Goal: Navigation & Orientation: Find specific page/section

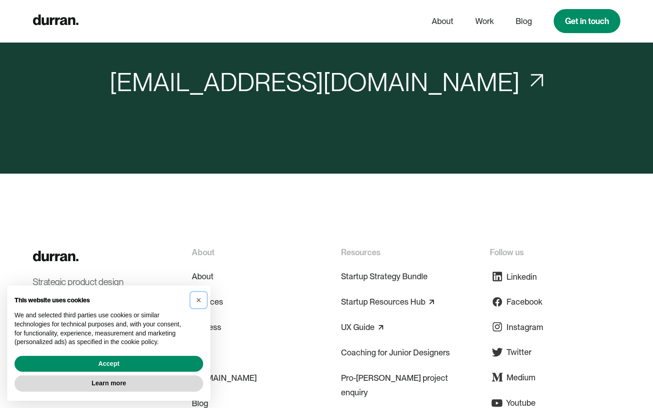
scroll to position [354, 0]
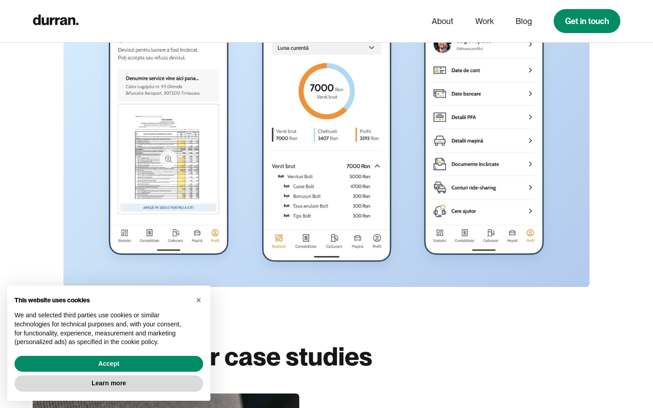
scroll to position [5580, 0]
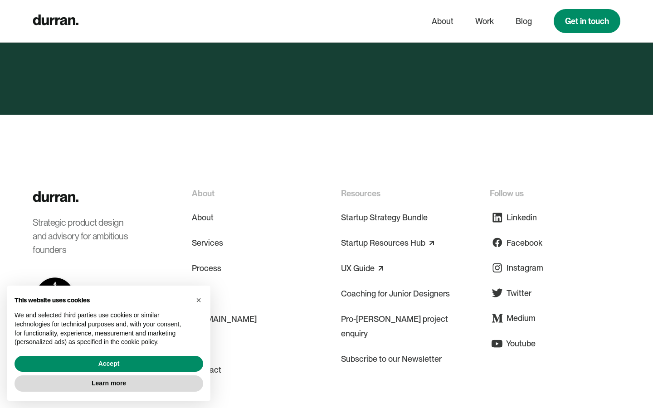
scroll to position [3971, 0]
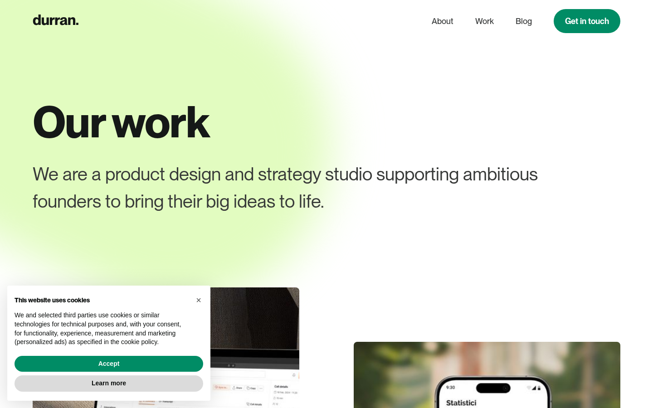
scroll to position [3491, 0]
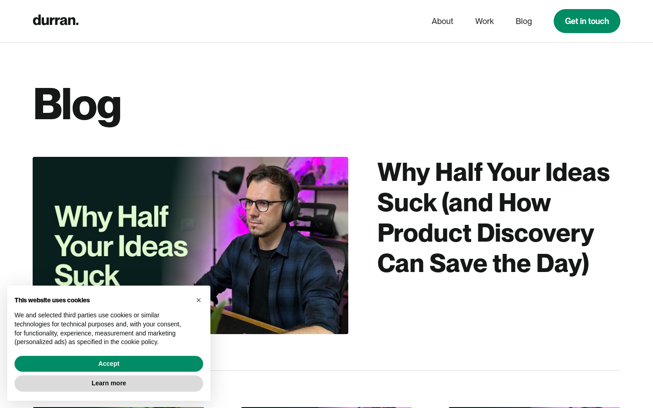
scroll to position [2735, 0]
